Goal: Task Accomplishment & Management: Manage account settings

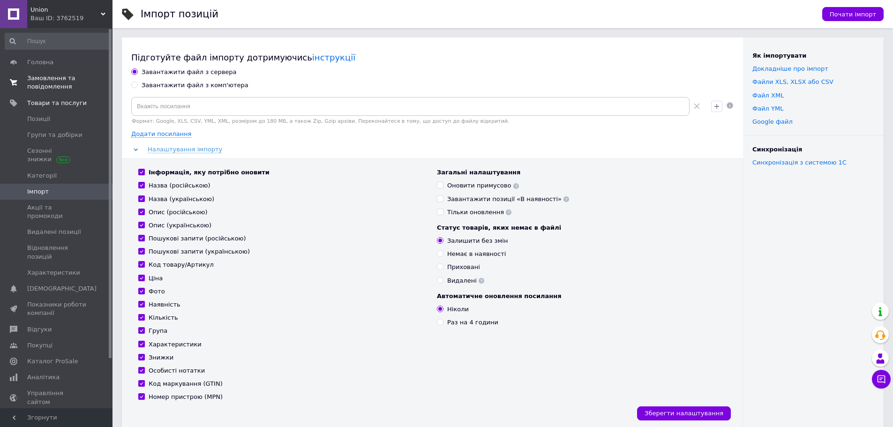
click at [45, 76] on span "Замовлення та повідомлення" at bounding box center [57, 82] width 60 height 17
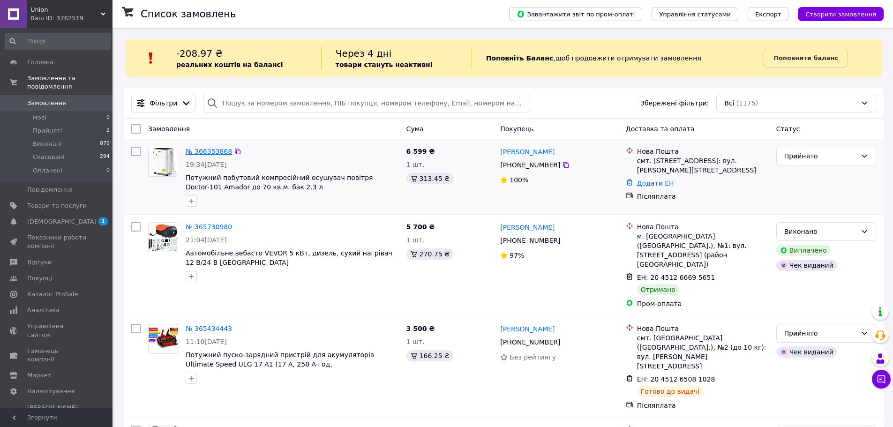
click at [201, 148] on link "№ 366353868" at bounding box center [209, 151] width 46 height 7
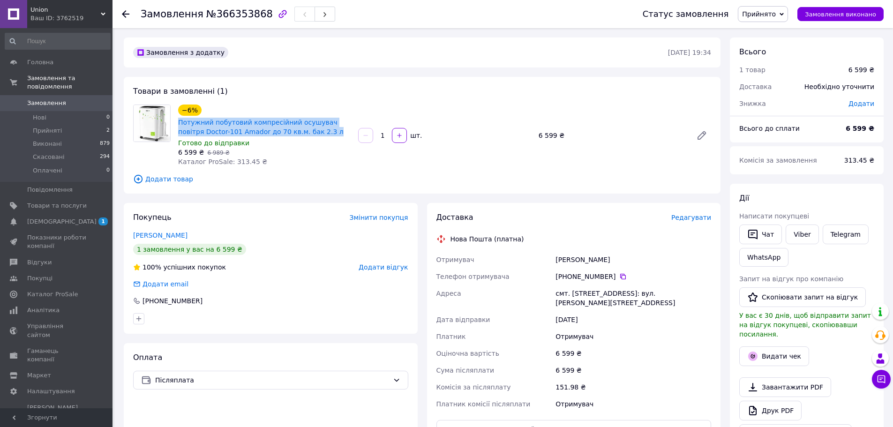
drag, startPoint x: 305, startPoint y: 131, endPoint x: 172, endPoint y: 120, distance: 133.5
click at [174, 119] on div "−6% Потужний побутовий компресійний осушувач повітря Doctor-101 Amador до 70 кв…" at bounding box center [421, 135] width 585 height 62
copy div "−6% Потужний побутовий компресійний осушувач повітря Doctor-101 Amador до 70 кв…"
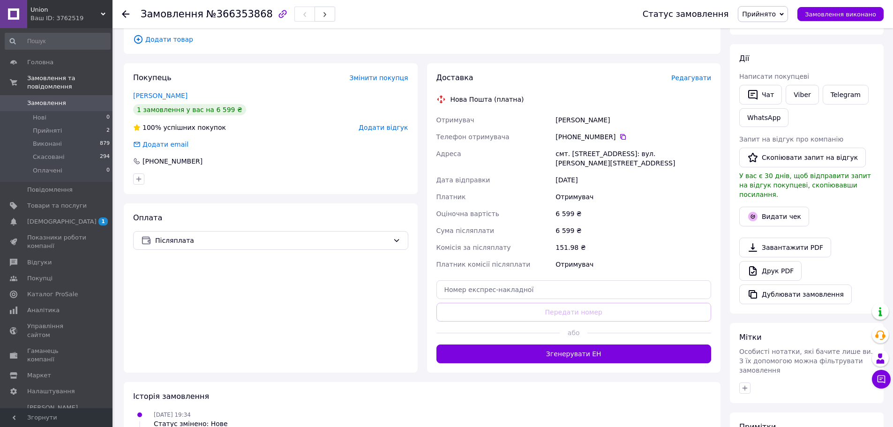
scroll to position [141, 0]
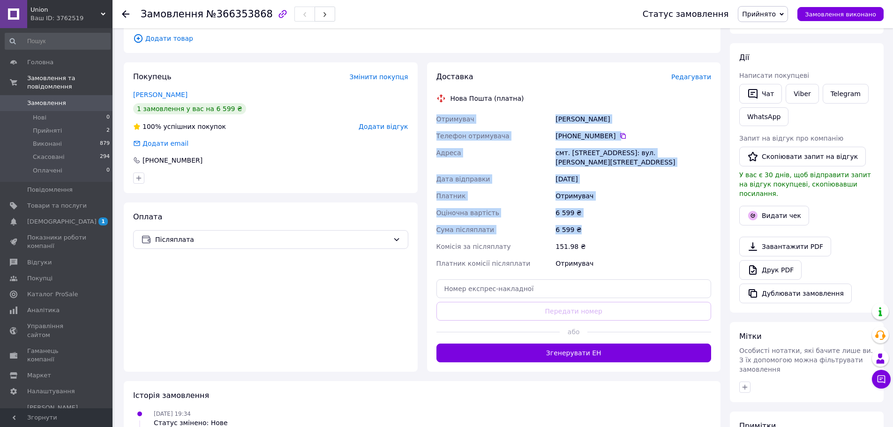
drag, startPoint x: 434, startPoint y: 117, endPoint x: 604, endPoint y: 224, distance: 201.4
click at [604, 224] on div "Отримувач Босий Саша Телефон отримувача +380 96 704 69 19   Адреса смт. Красне …" at bounding box center [573, 191] width 279 height 161
copy div "Отримувач Босий Саша Телефон отримувача +380 96 704 69 19   Адреса смт. Красне …"
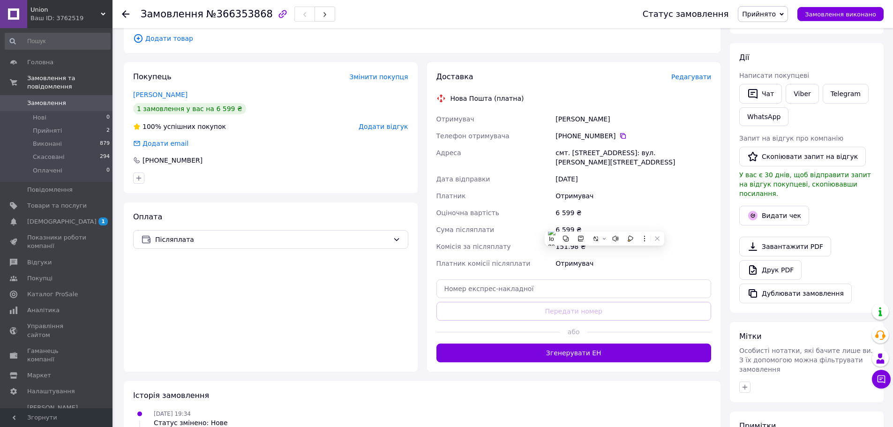
click at [40, 127] on span "Прийняті" at bounding box center [47, 131] width 29 height 8
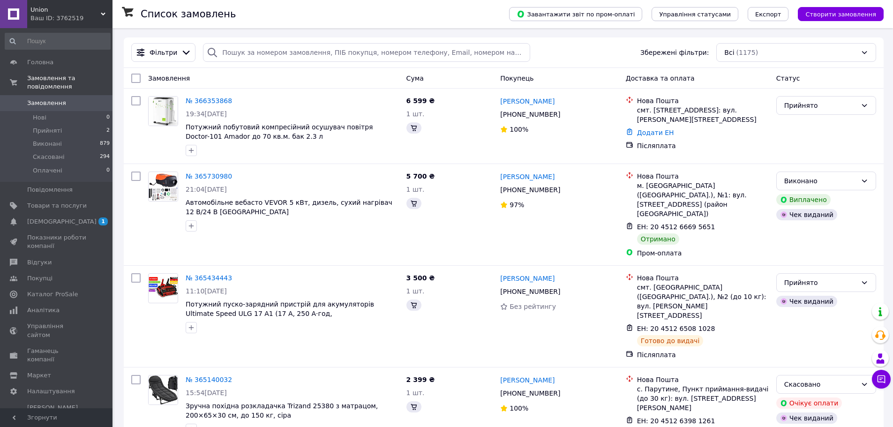
drag, startPoint x: 67, startPoint y: 10, endPoint x: 68, endPoint y: 108, distance: 97.5
click at [67, 10] on span "Union" at bounding box center [65, 10] width 70 height 8
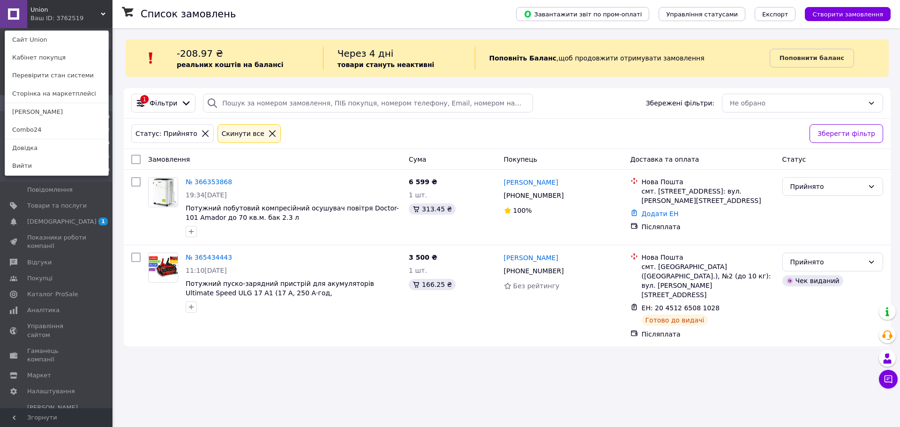
click at [271, 19] on div "Список замовлень" at bounding box center [319, 14] width 357 height 28
click at [88, 2] on div "Union Ваш ID: 3762519 Сайт Union Кабінет покупця Перевірити стан системи Сторін…" at bounding box center [56, 14] width 112 height 28
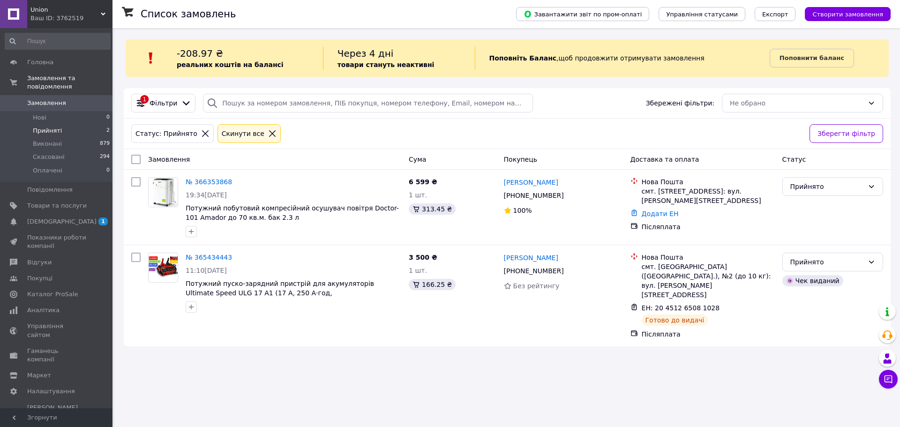
click at [87, 9] on span "Union" at bounding box center [65, 10] width 70 height 8
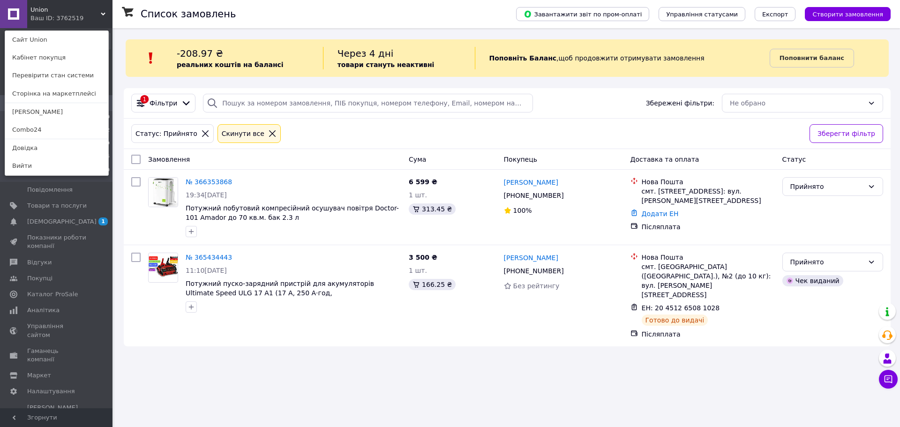
click at [52, 129] on link "Combo24" at bounding box center [56, 130] width 103 height 18
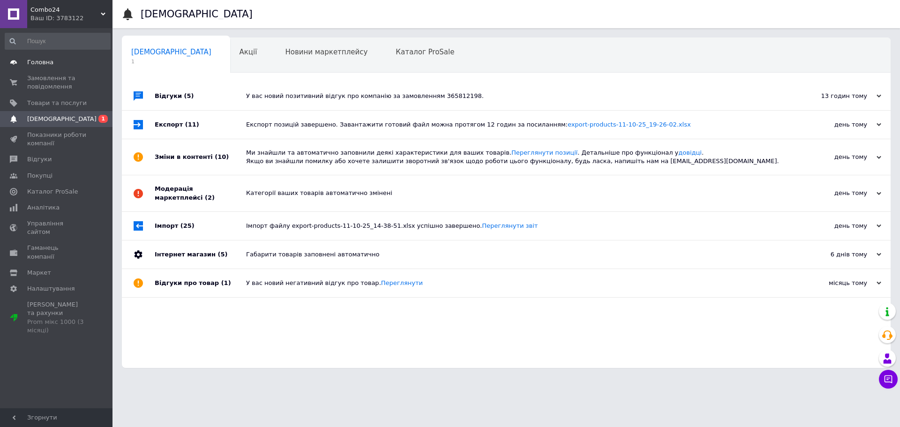
click at [61, 60] on span "Головна" at bounding box center [57, 62] width 60 height 8
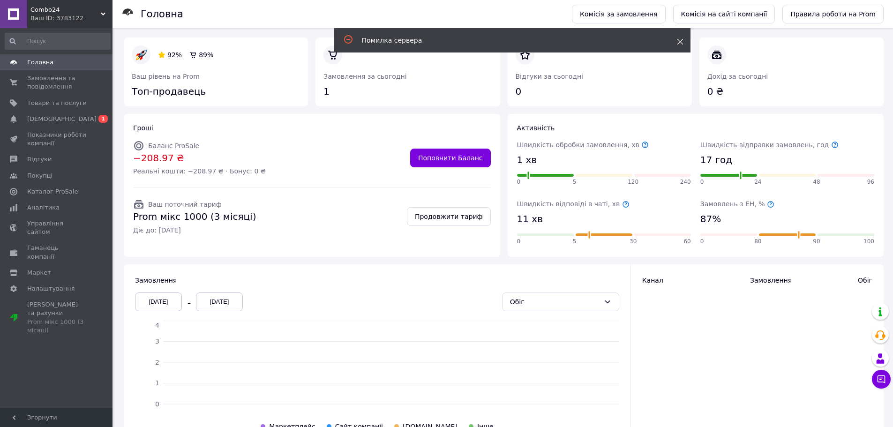
click at [678, 40] on use at bounding box center [680, 42] width 6 height 6
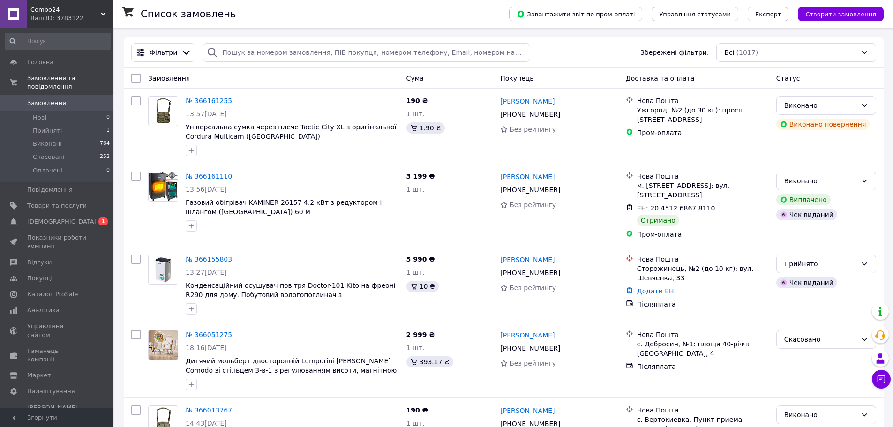
click at [84, 19] on div "Ваш ID: 3783122" at bounding box center [71, 18] width 82 height 8
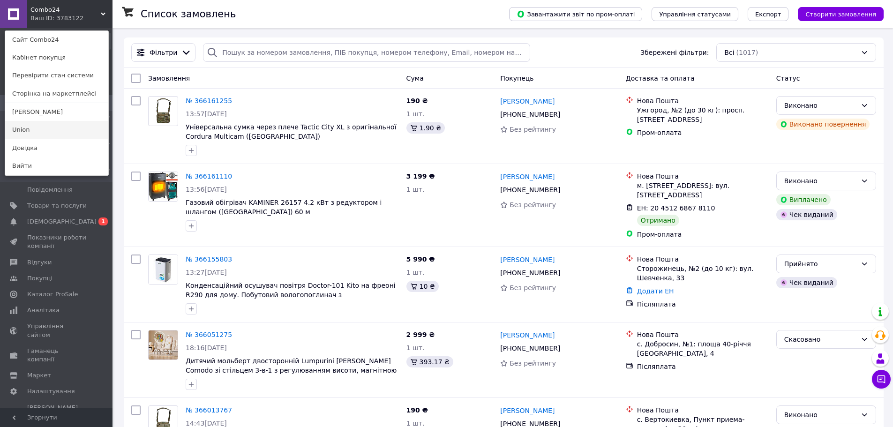
click at [59, 135] on link "Union" at bounding box center [56, 130] width 103 height 18
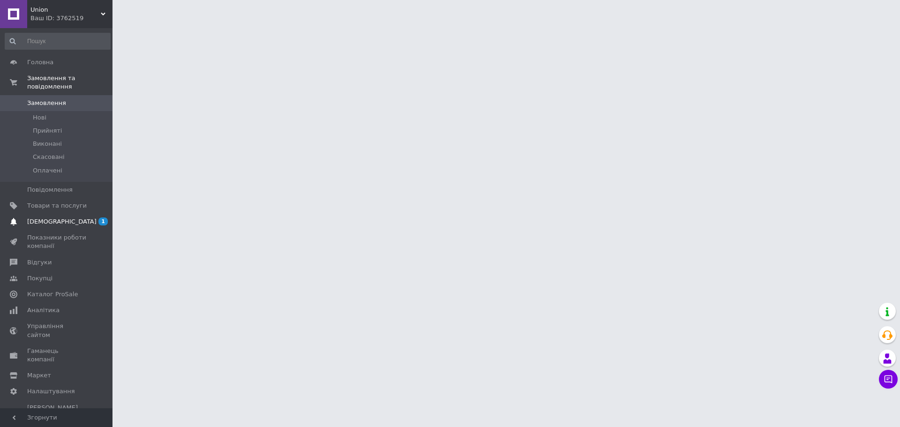
click at [56, 217] on span "[DEMOGRAPHIC_DATA]" at bounding box center [61, 221] width 69 height 8
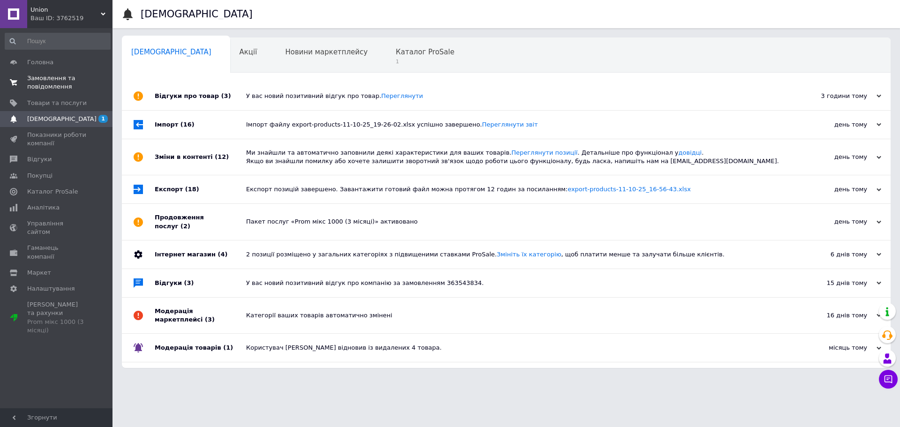
click at [64, 76] on span "Замовлення та повідомлення" at bounding box center [57, 82] width 60 height 17
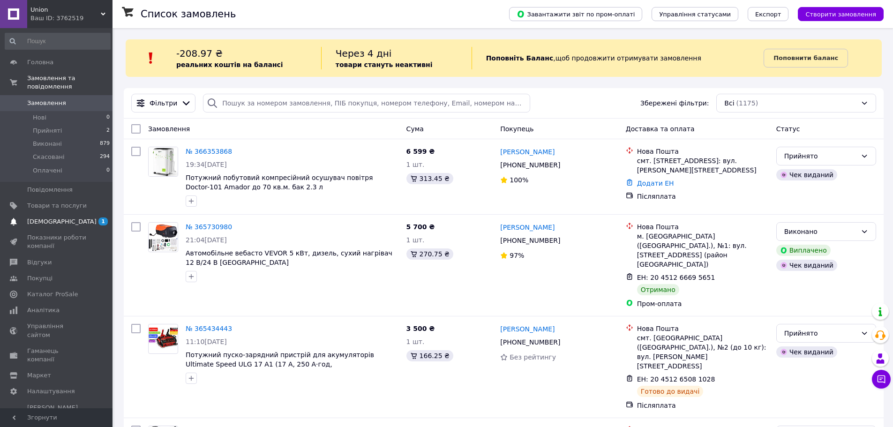
click at [56, 217] on span "[DEMOGRAPHIC_DATA]" at bounding box center [61, 221] width 69 height 8
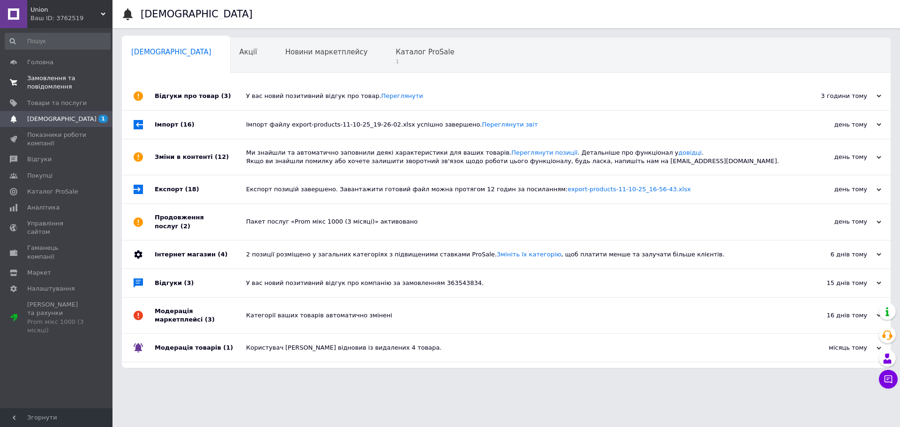
click at [45, 86] on span "Замовлення та повідомлення" at bounding box center [57, 82] width 60 height 17
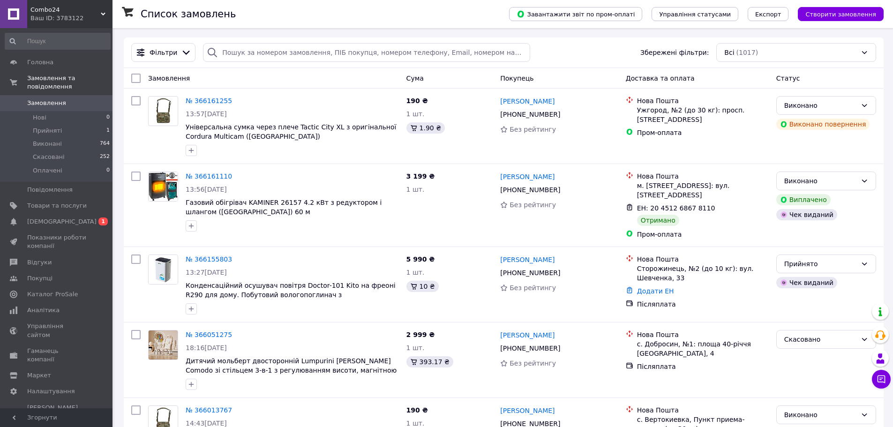
drag, startPoint x: 85, startPoint y: 6, endPoint x: 89, endPoint y: 66, distance: 60.6
click at [83, 6] on span "Combo24" at bounding box center [65, 10] width 70 height 8
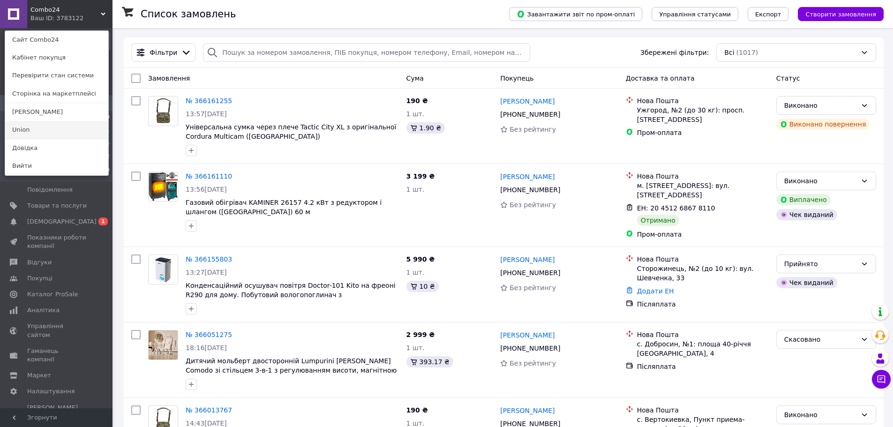
click at [83, 134] on link "Union" at bounding box center [56, 130] width 103 height 18
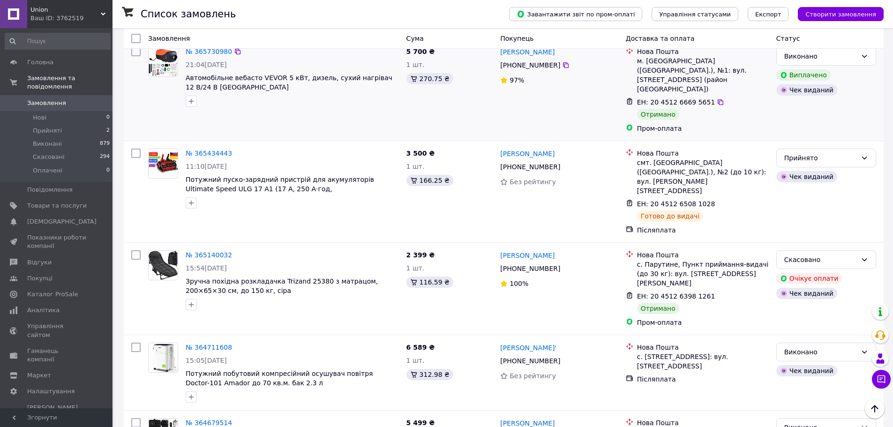
scroll to position [187, 0]
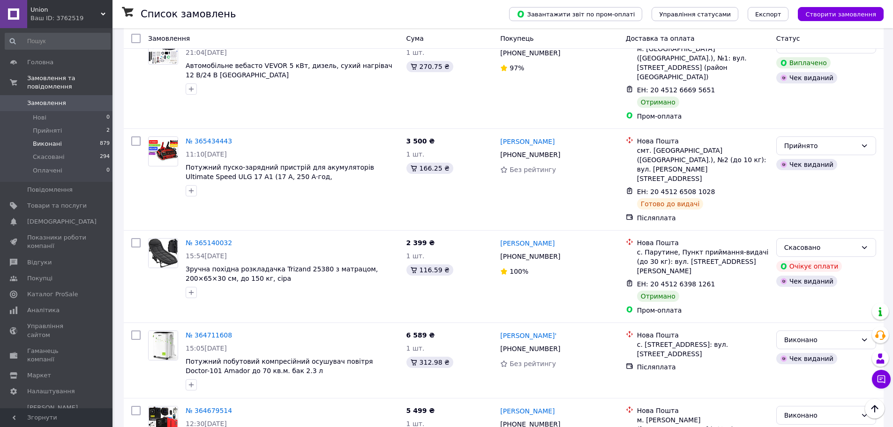
click at [60, 137] on li "Виконані 879" at bounding box center [57, 143] width 115 height 13
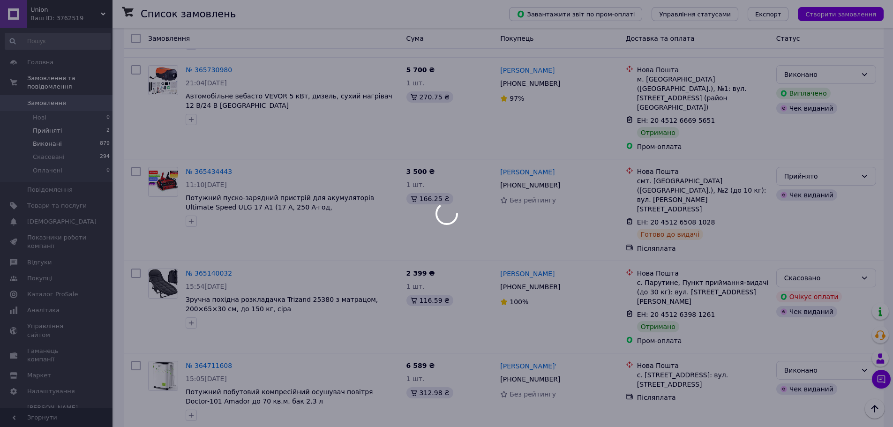
scroll to position [218, 0]
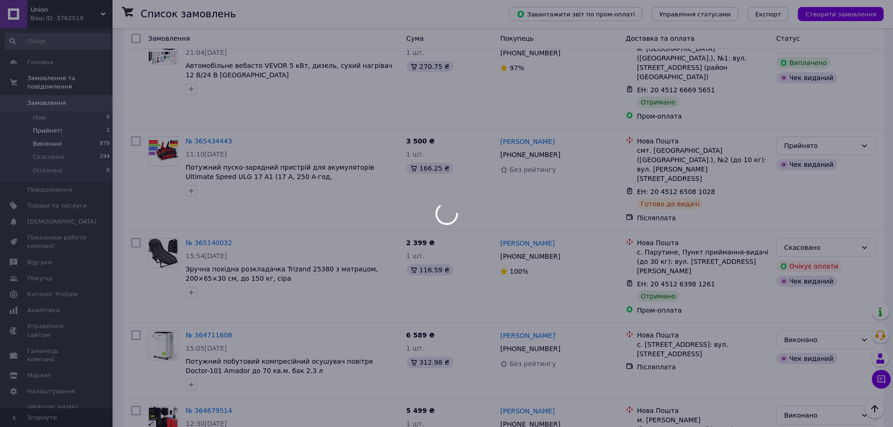
click at [60, 123] on div at bounding box center [446, 213] width 893 height 427
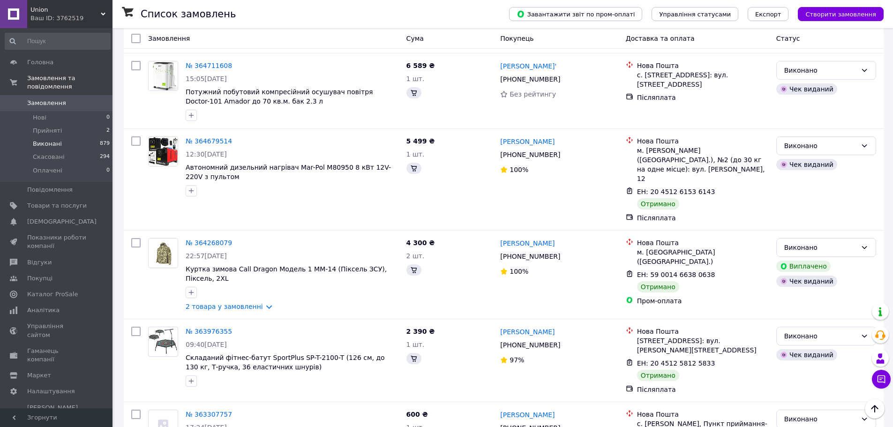
scroll to position [0, 0]
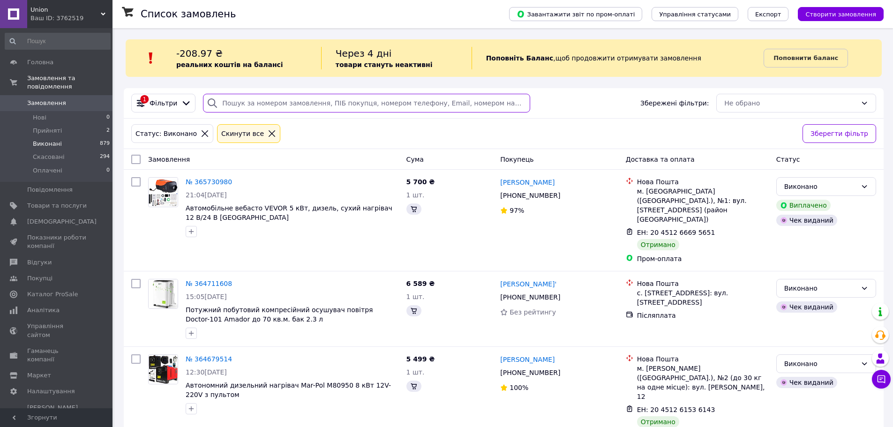
click at [329, 95] on input "search" at bounding box center [366, 103] width 327 height 19
click at [66, 201] on span "Товари та послуги" at bounding box center [57, 205] width 60 height 8
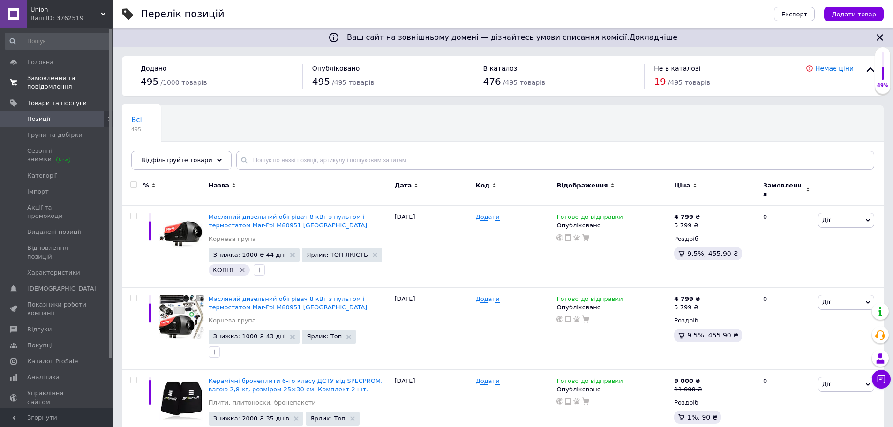
click at [41, 88] on span "Замовлення та повідомлення" at bounding box center [57, 82] width 60 height 17
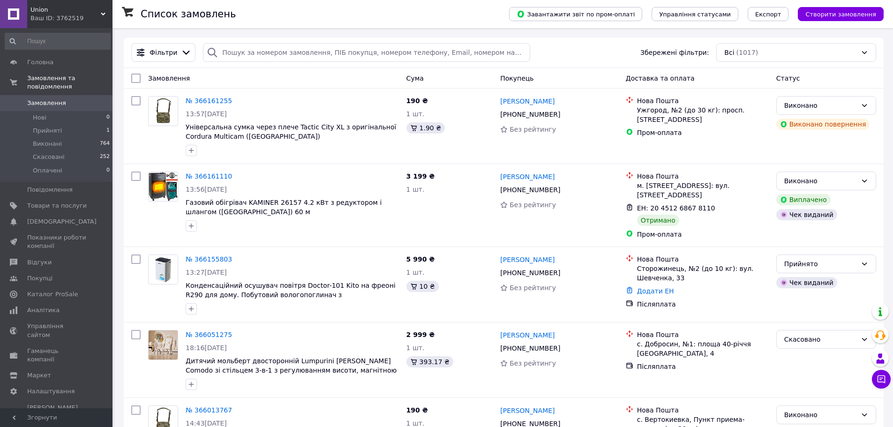
click at [90, 7] on span "Union" at bounding box center [65, 10] width 70 height 8
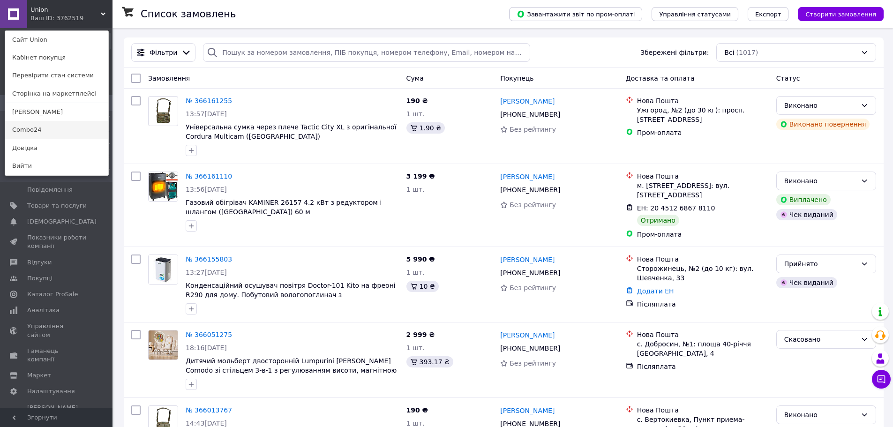
click at [50, 125] on link "Combo24" at bounding box center [56, 130] width 103 height 18
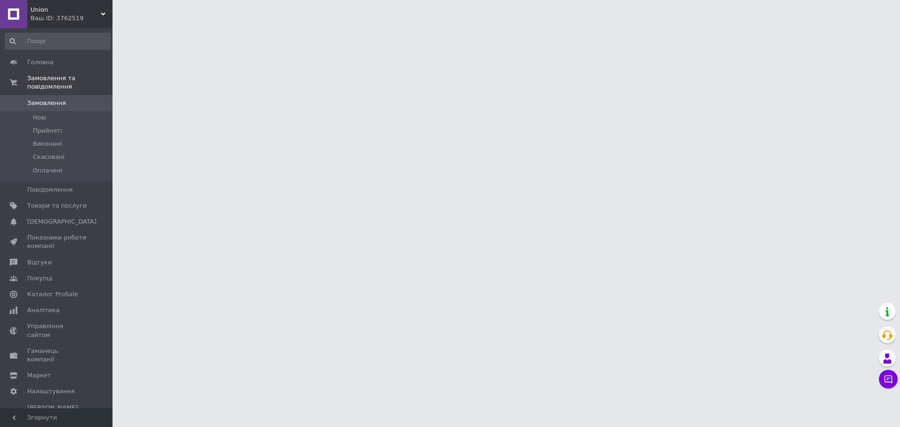
click at [75, 6] on span "Union" at bounding box center [65, 10] width 70 height 8
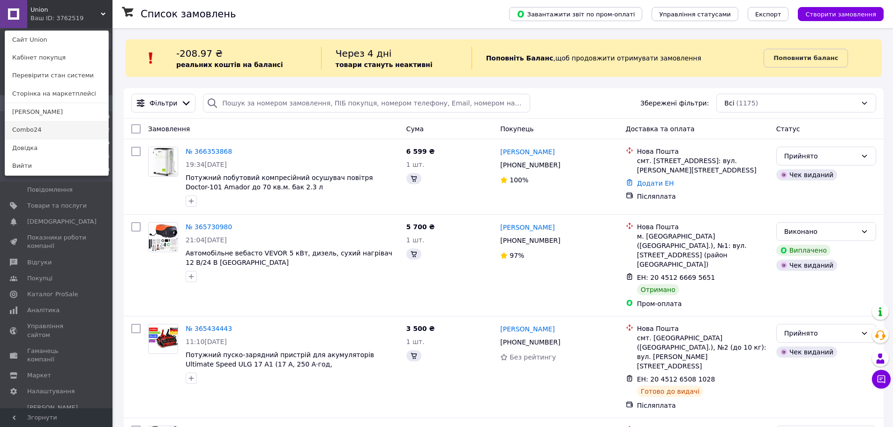
click at [66, 130] on link "Combo24" at bounding box center [56, 130] width 103 height 18
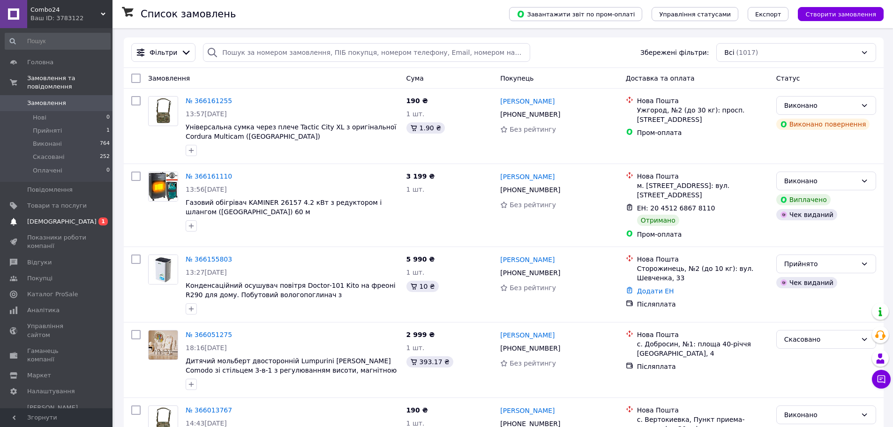
click at [60, 217] on span "[DEMOGRAPHIC_DATA]" at bounding box center [61, 221] width 69 height 8
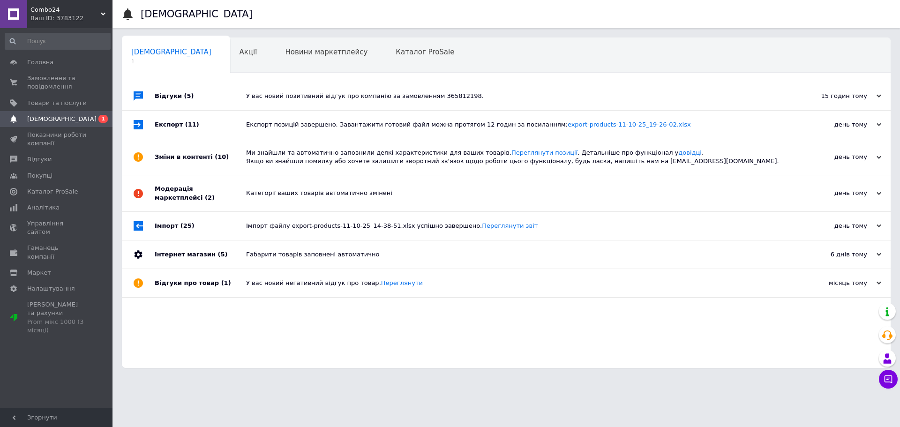
click at [872, 90] on div "15 годин тому 12.10.2025" at bounding box center [838, 96] width 103 height 28
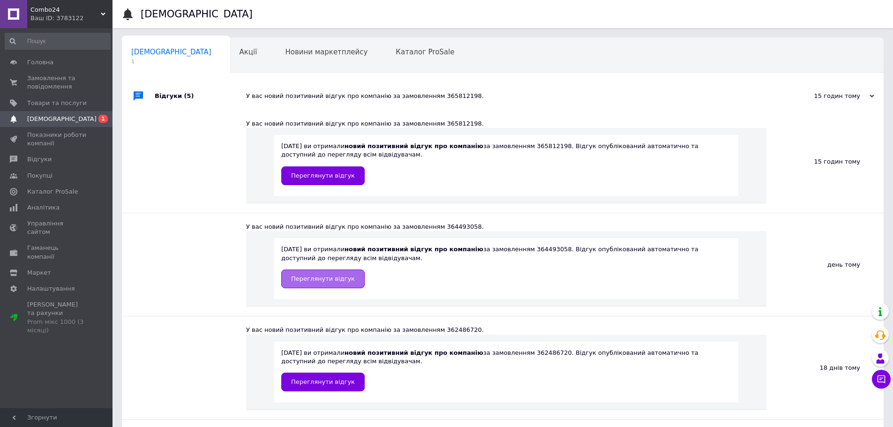
click at [316, 276] on span "Переглянути відгук" at bounding box center [323, 278] width 64 height 7
click at [62, 78] on span "Замовлення та повідомлення" at bounding box center [57, 82] width 60 height 17
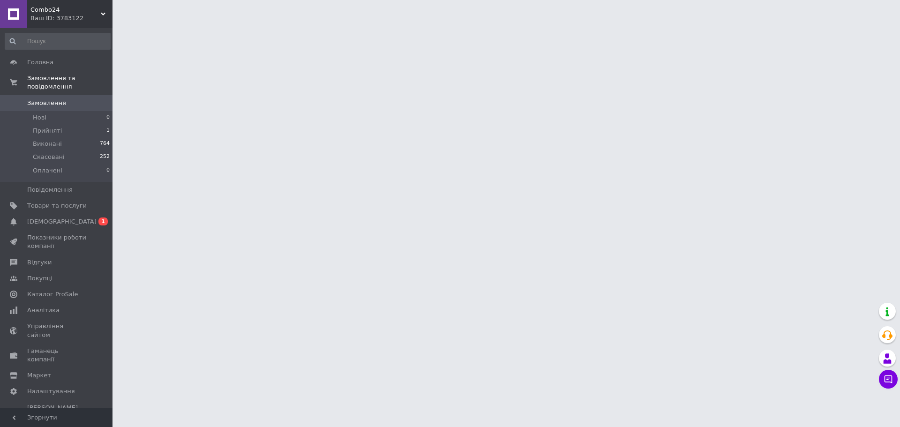
drag, startPoint x: 92, startPoint y: 10, endPoint x: 64, endPoint y: 56, distance: 54.0
click at [90, 10] on span "Combo24" at bounding box center [65, 10] width 70 height 8
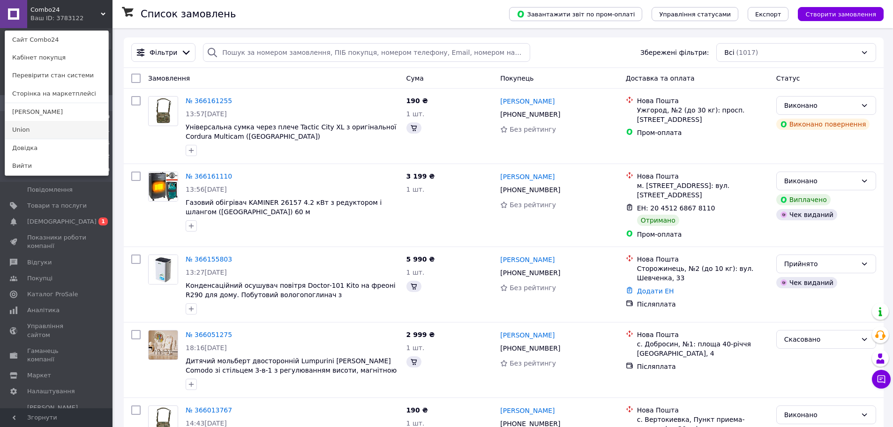
click at [54, 124] on link "Union" at bounding box center [56, 130] width 103 height 18
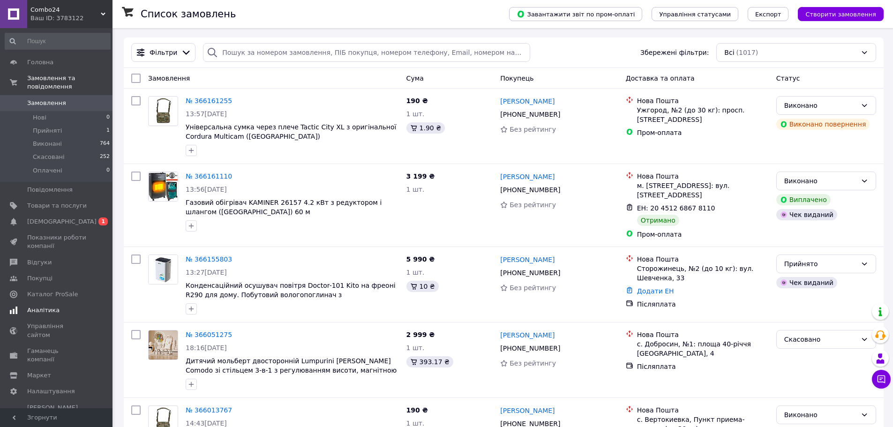
click at [67, 217] on span "[DEMOGRAPHIC_DATA]" at bounding box center [57, 221] width 60 height 8
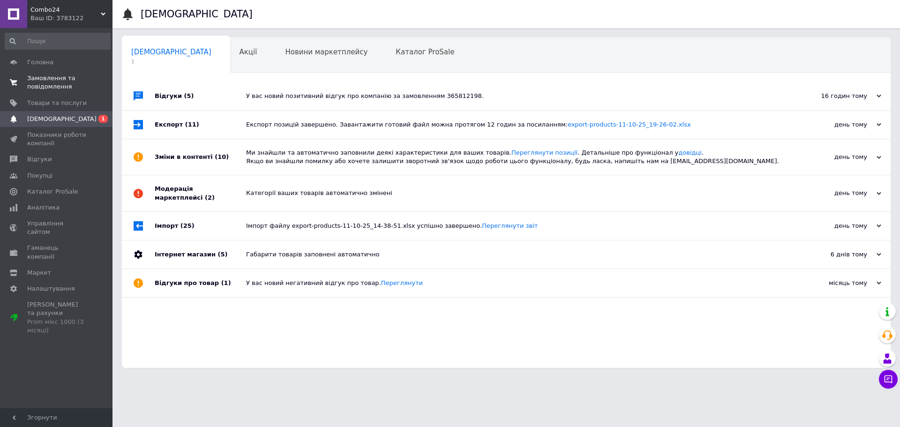
click at [47, 74] on span "Замовлення та повідомлення" at bounding box center [57, 82] width 60 height 17
